Goal: Communication & Community: Share content

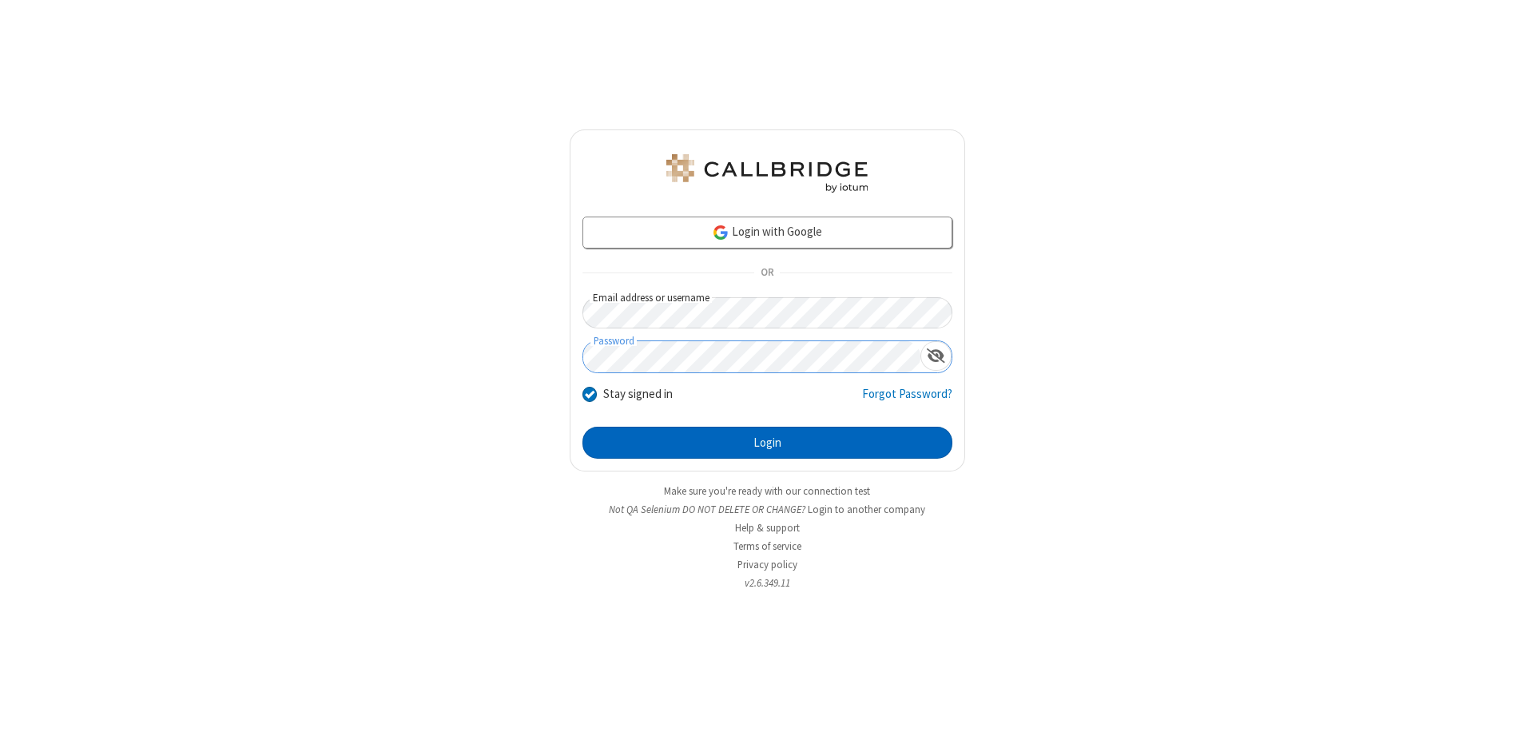
click at [767, 443] on button "Login" at bounding box center [768, 443] width 370 height 32
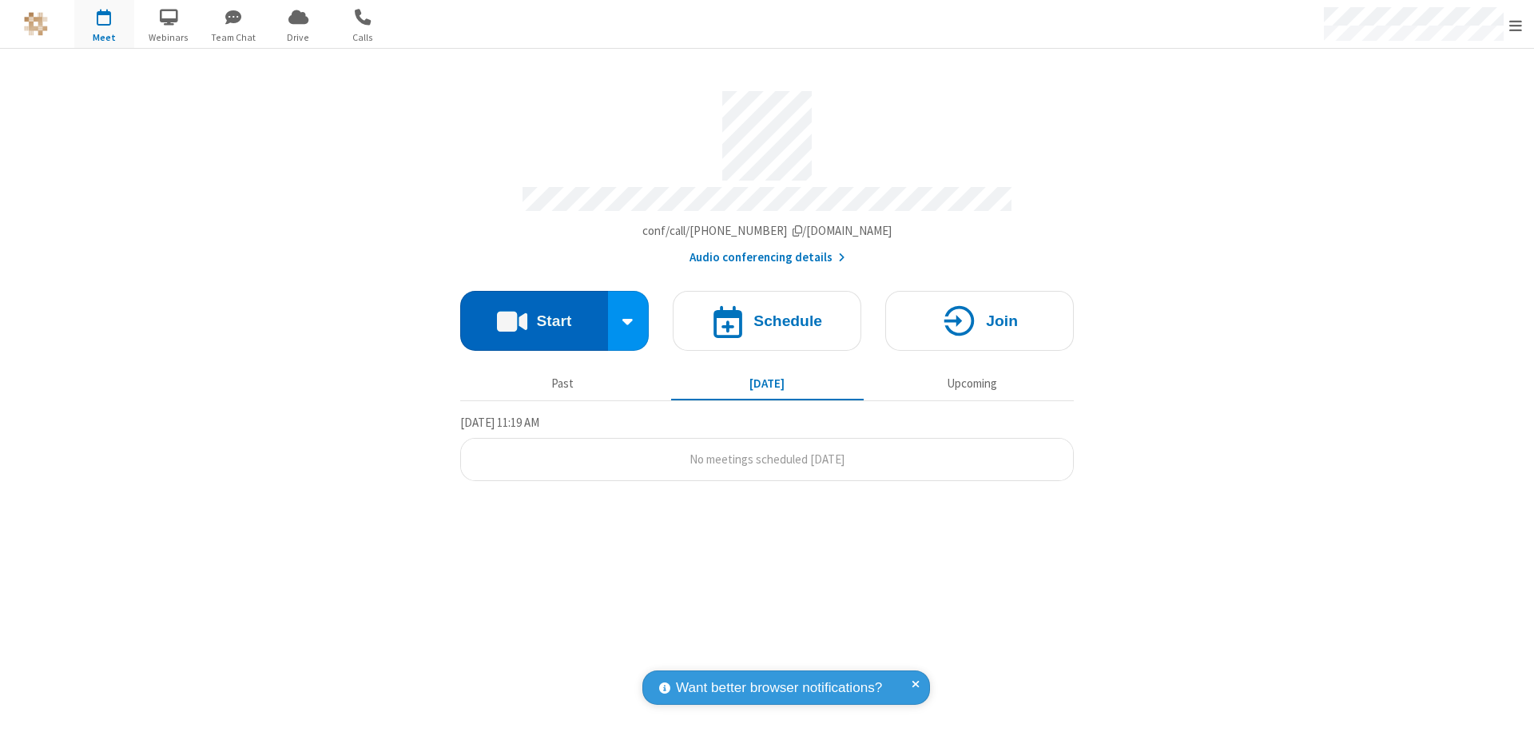
click at [534, 313] on button "Start" at bounding box center [534, 321] width 148 height 60
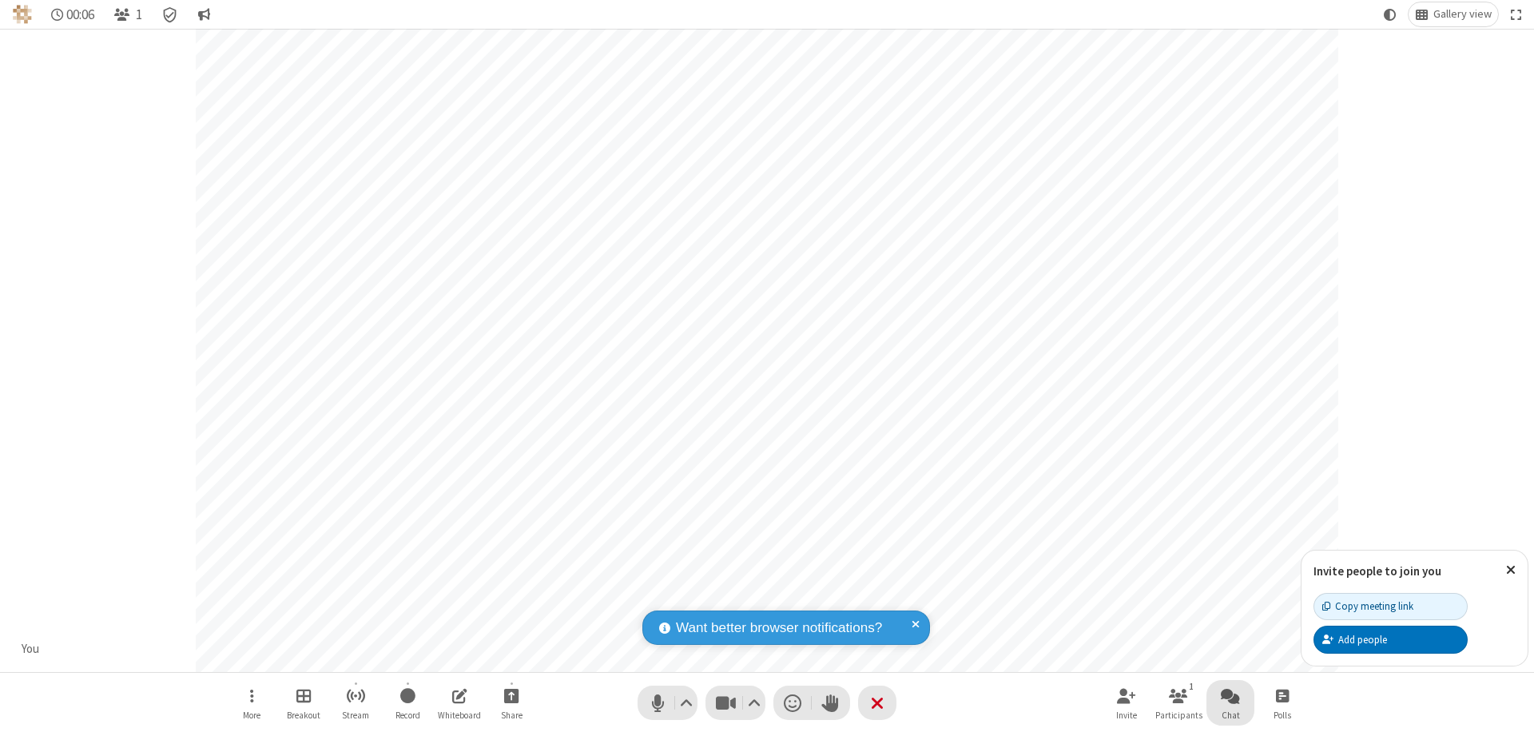
click at [1231, 695] on span "Open chat" at bounding box center [1230, 696] width 19 height 20
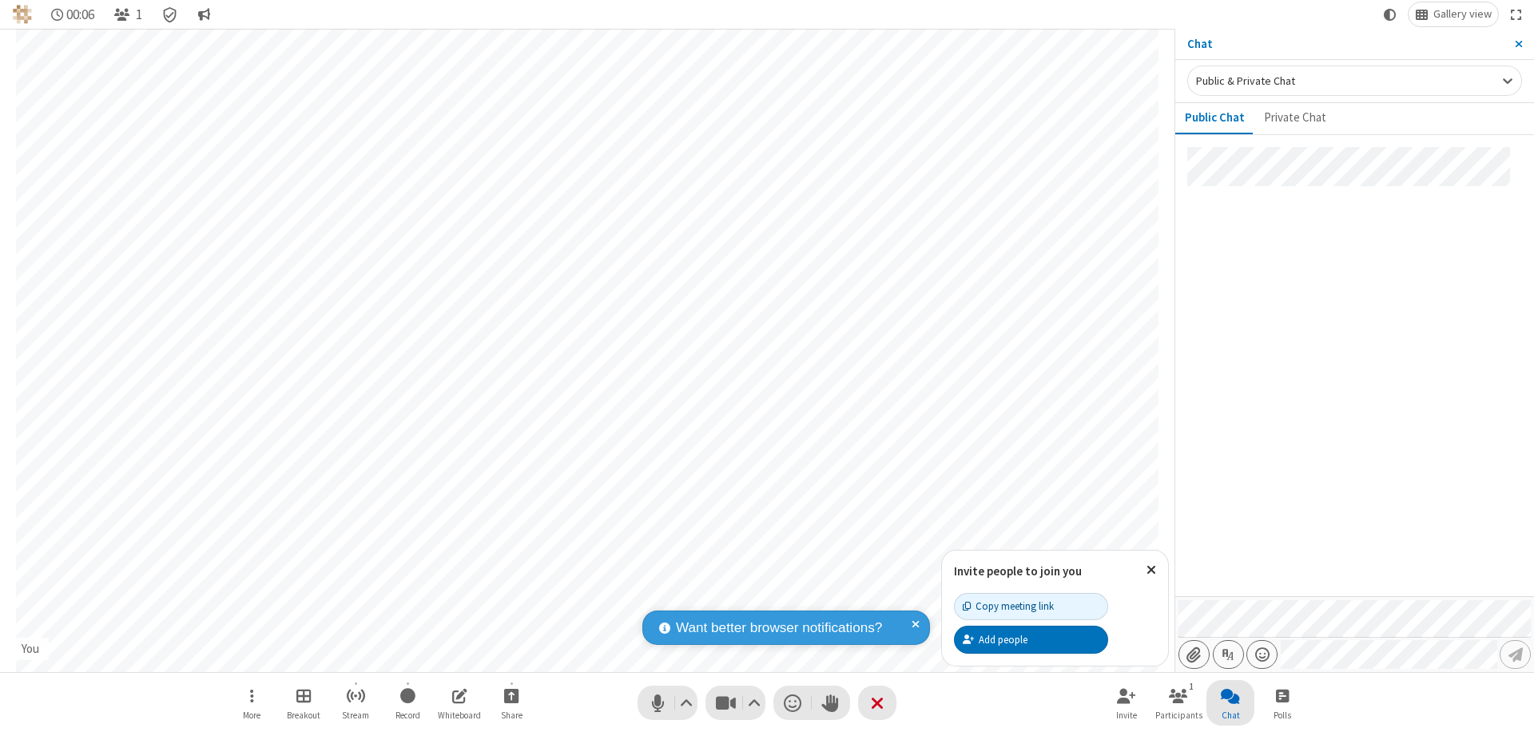
type input "C:\fakepath\doc_test.docx"
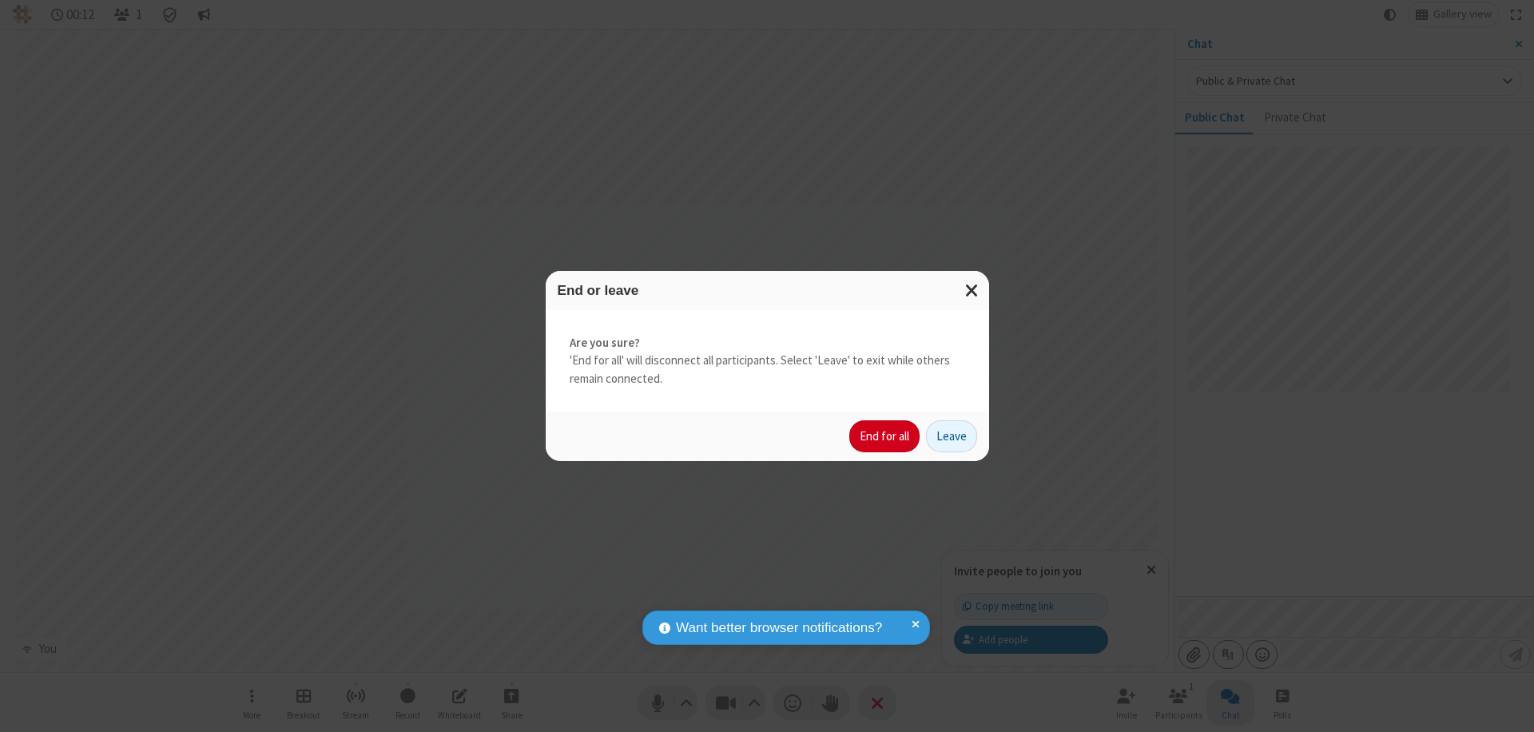
click at [885, 436] on button "End for all" at bounding box center [884, 436] width 70 height 32
